Goal: Communication & Community: Answer question/provide support

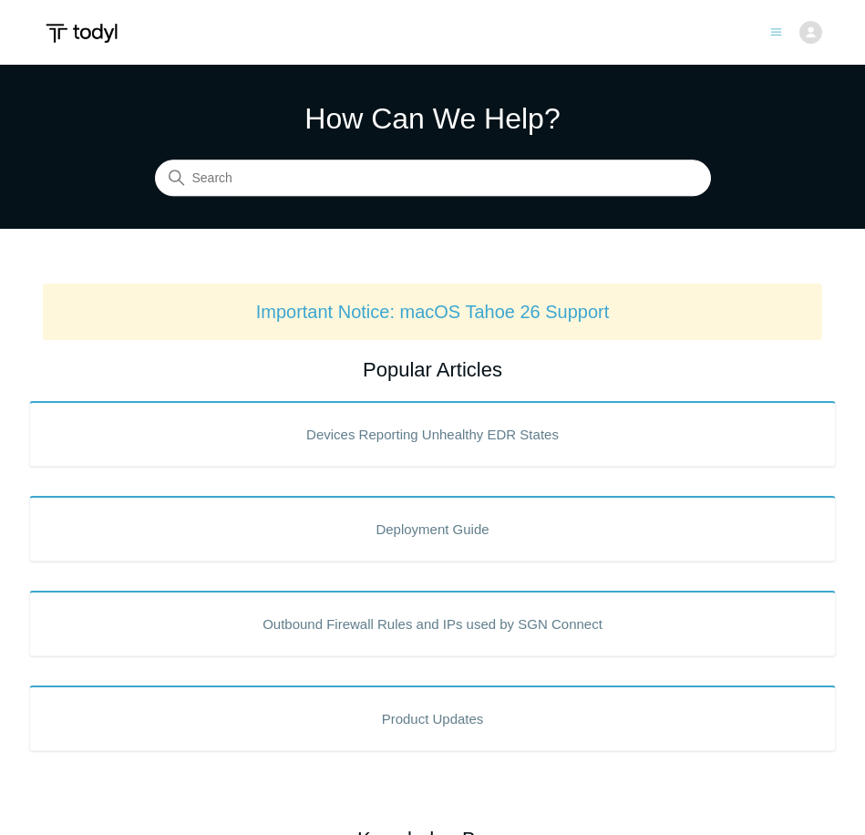
click at [771, 35] on icon "Toggle navigation menu" at bounding box center [776, 32] width 12 height 12
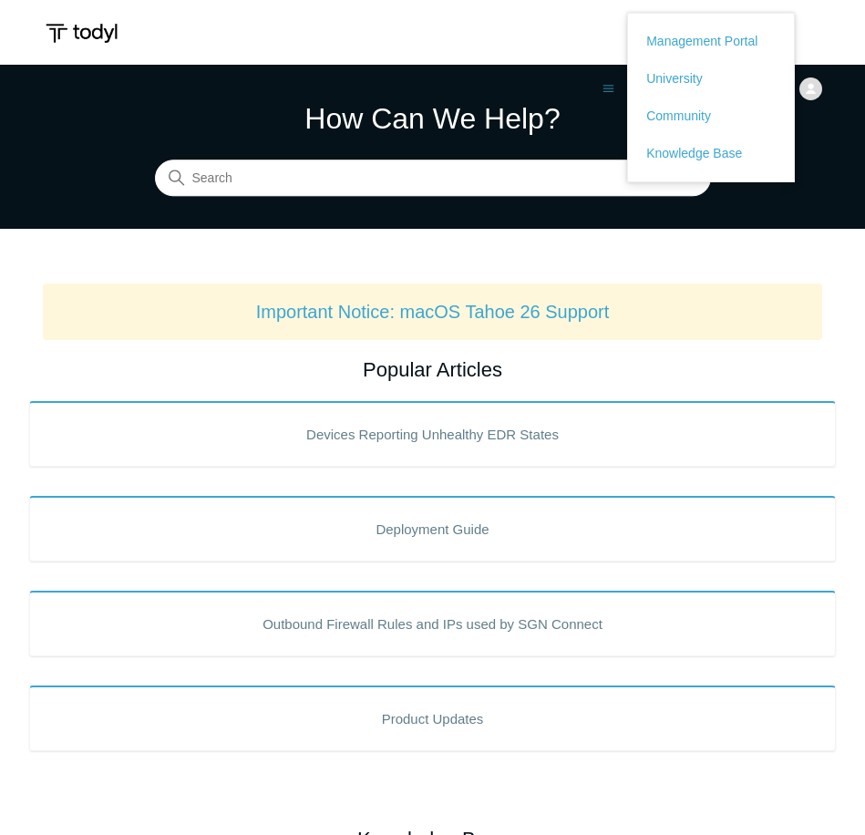
click at [803, 87] on img at bounding box center [810, 88] width 23 height 23
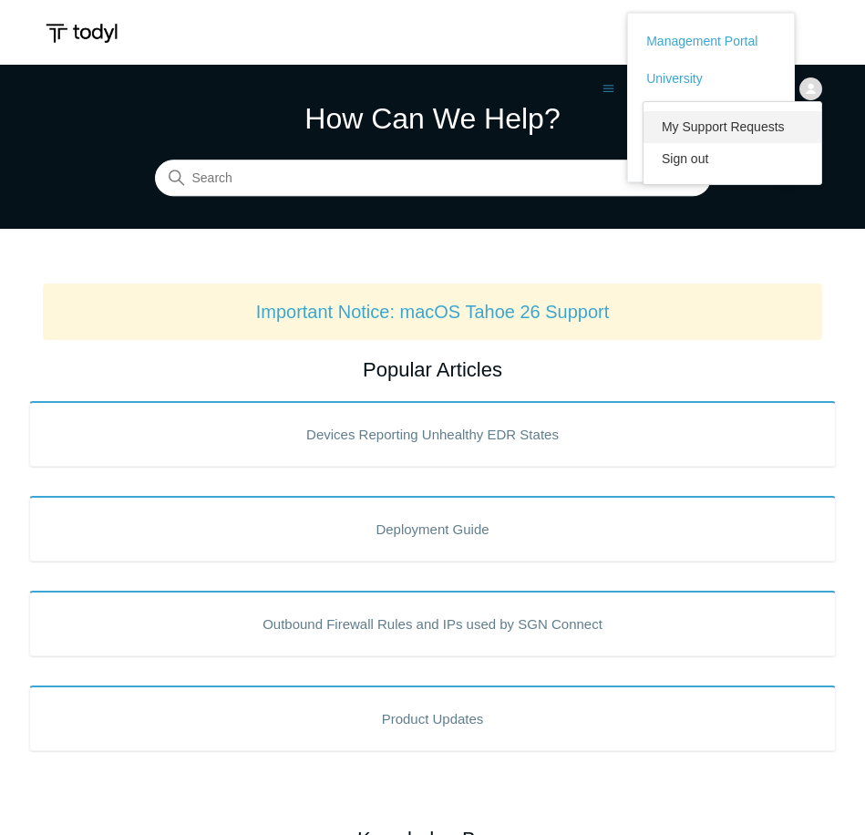
click at [773, 127] on link "My Support Requests" at bounding box center [733, 127] width 178 height 32
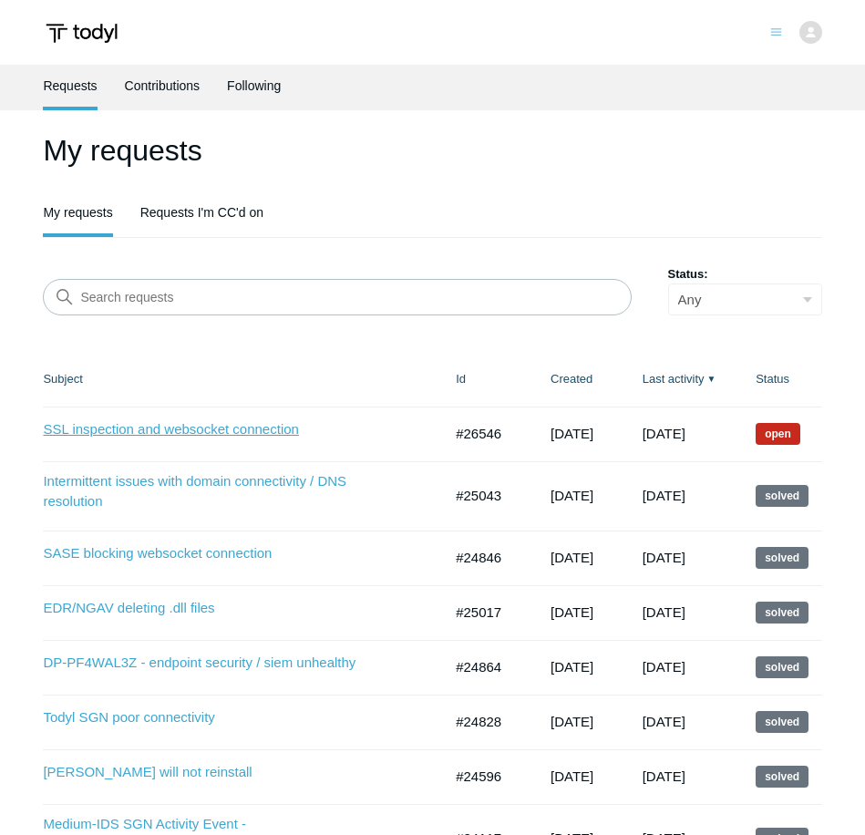
click at [226, 434] on link "SSL inspection and websocket connection" at bounding box center [202, 429] width 319 height 21
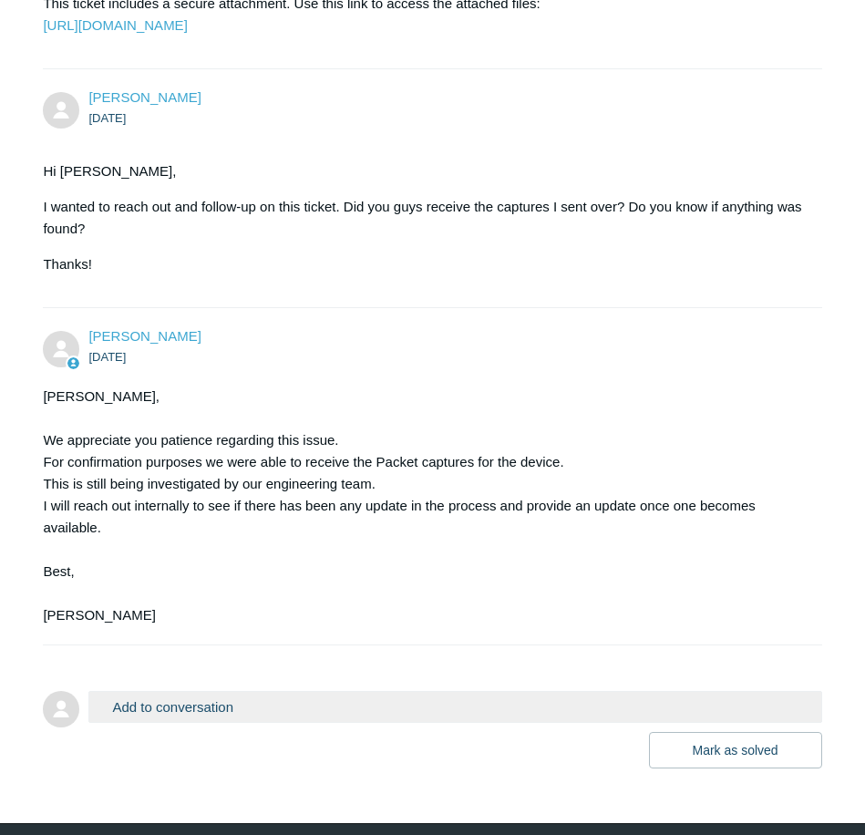
scroll to position [2007, 0]
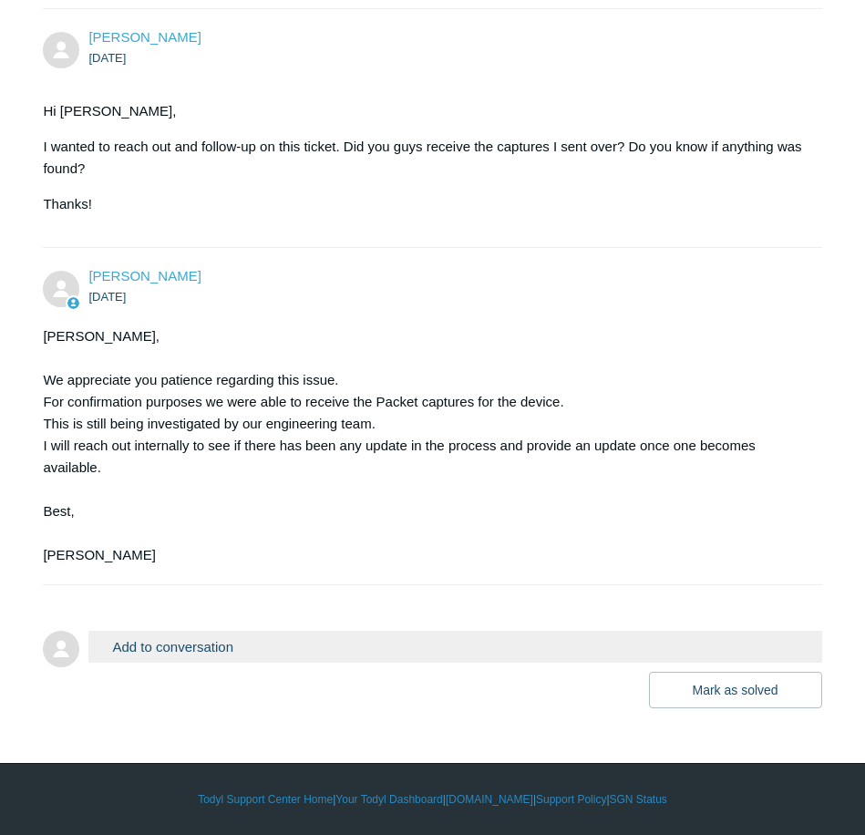
click at [255, 648] on button "Add to conversation" at bounding box center [454, 647] width 733 height 32
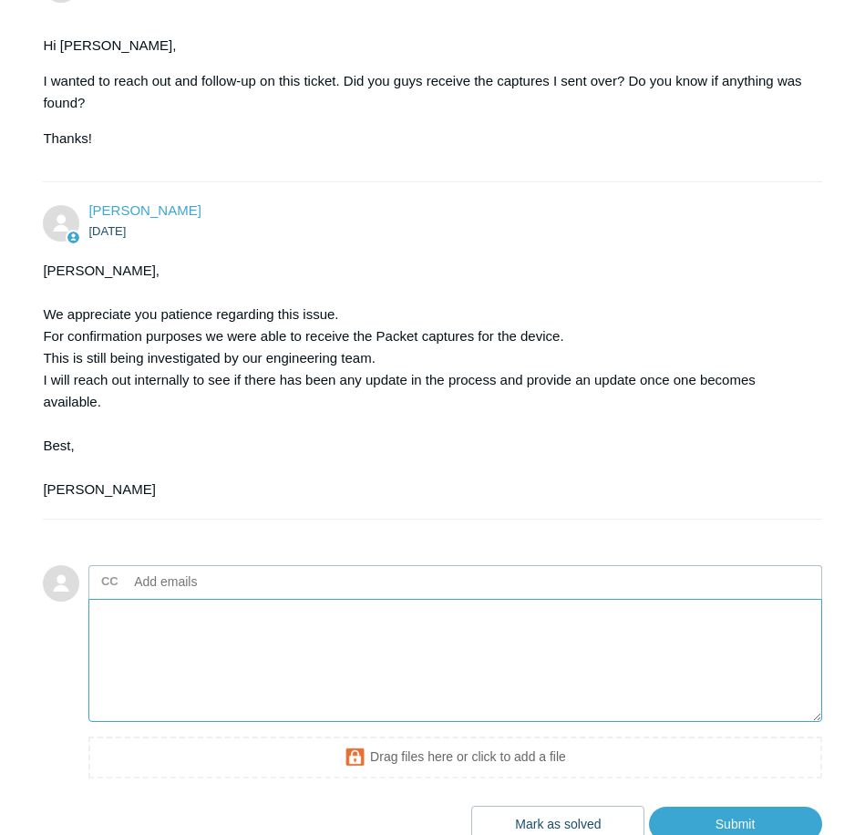
click at [195, 722] on textarea "Add your reply" at bounding box center [454, 660] width 733 height 123
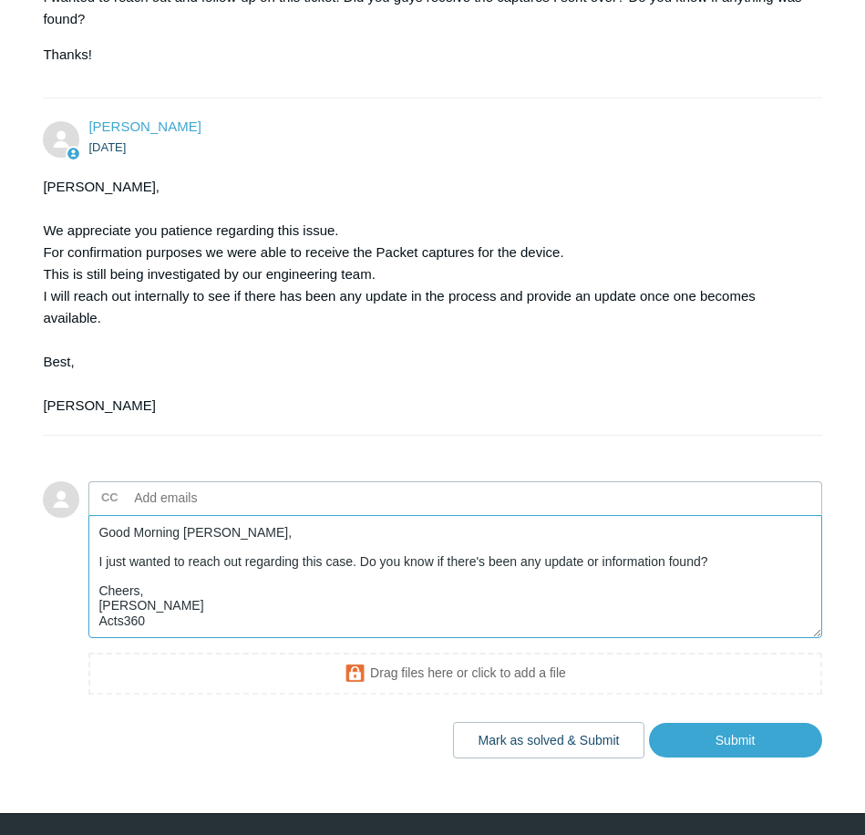
scroll to position [2207, 0]
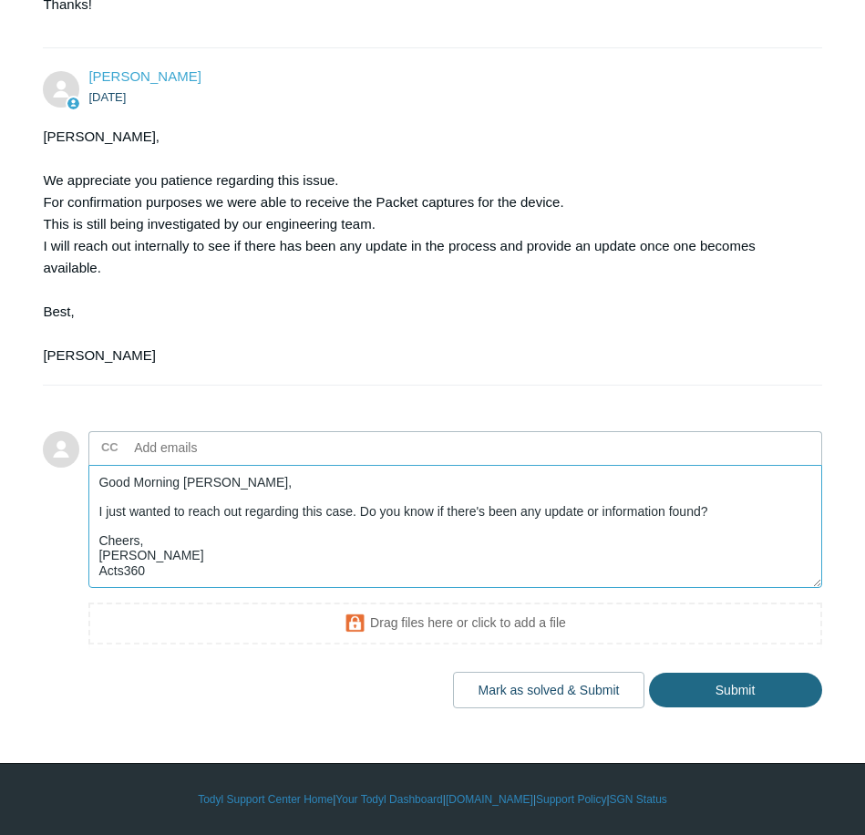
type textarea "Good Morning Kris, I just wanted to reach out regarding this case. Do you know …"
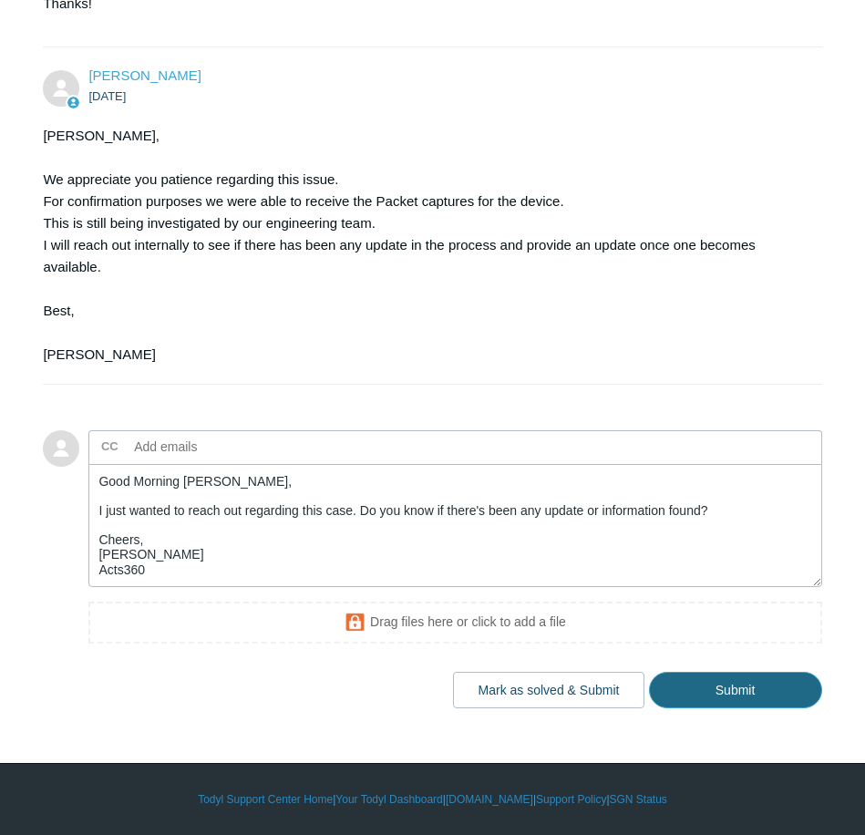
click at [670, 686] on input "Submit" at bounding box center [735, 690] width 173 height 36
